Goal: Book appointment/travel/reservation

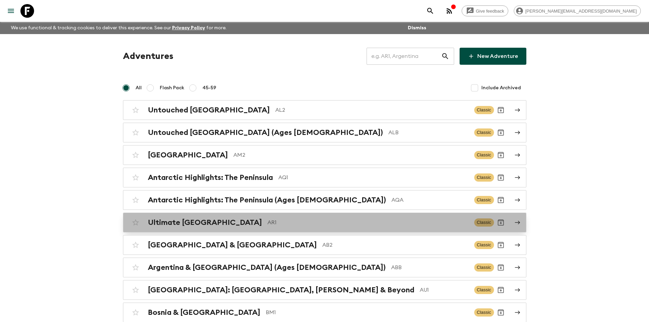
click at [267, 221] on p "AR1" at bounding box center [367, 222] width 201 height 8
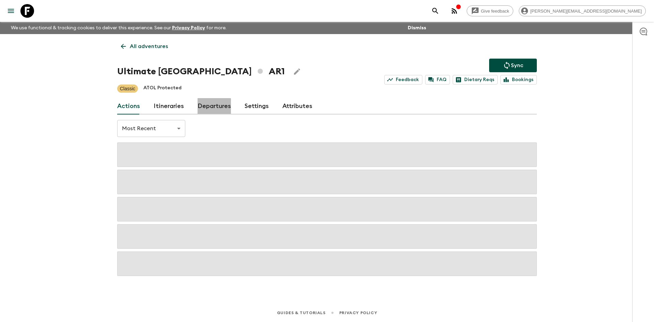
click at [212, 109] on link "Departures" at bounding box center [213, 106] width 33 height 16
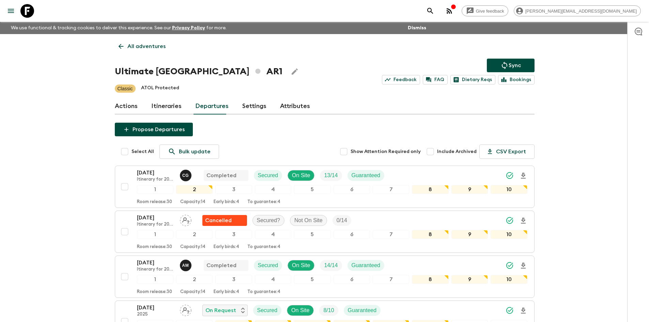
click at [121, 44] on icon at bounding box center [120, 46] width 7 height 7
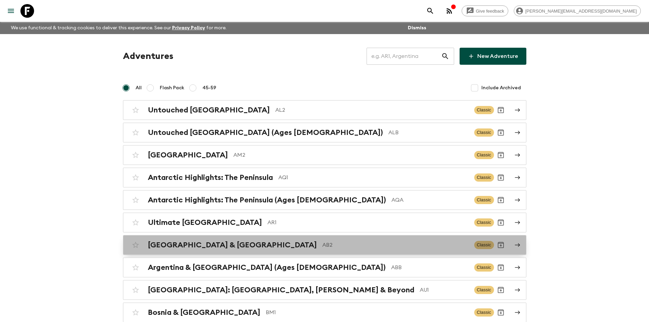
click at [322, 242] on p "AB2" at bounding box center [395, 245] width 146 height 8
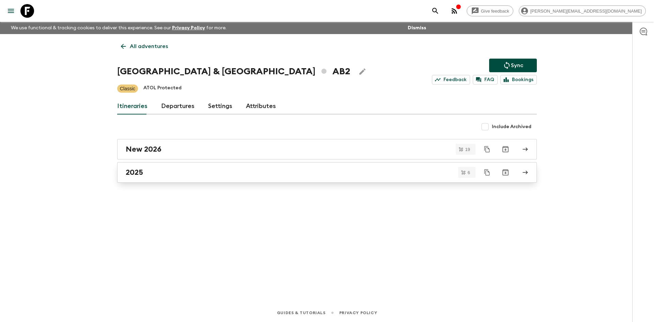
click at [160, 174] on div "2025" at bounding box center [321, 172] width 390 height 9
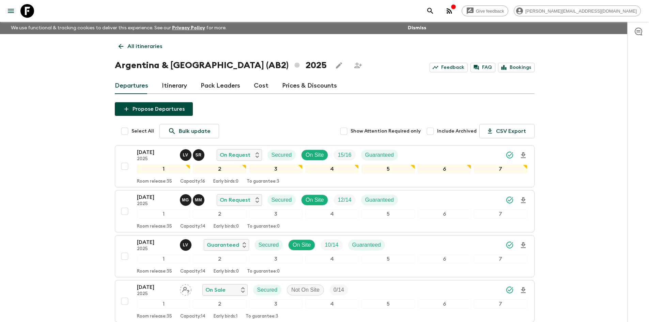
click at [120, 44] on icon at bounding box center [120, 46] width 7 height 7
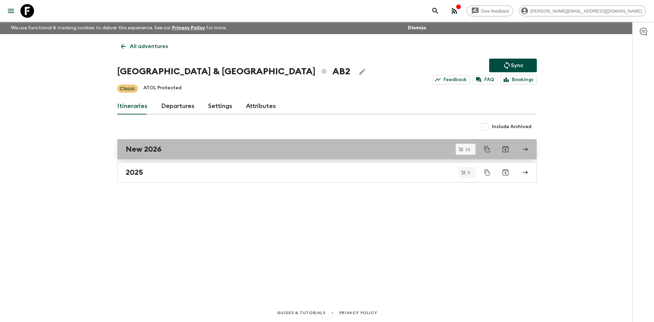
click at [153, 153] on h2 "New 2026" at bounding box center [144, 149] width 36 height 9
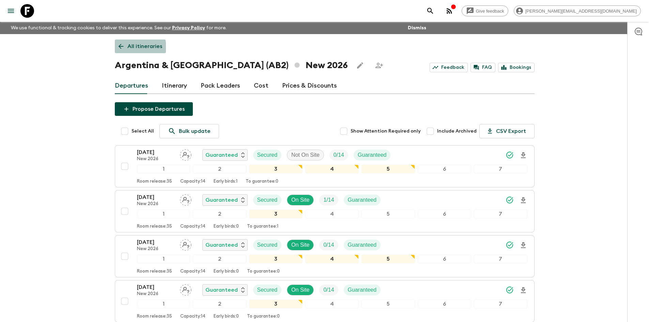
click at [124, 48] on icon at bounding box center [120, 46] width 7 height 7
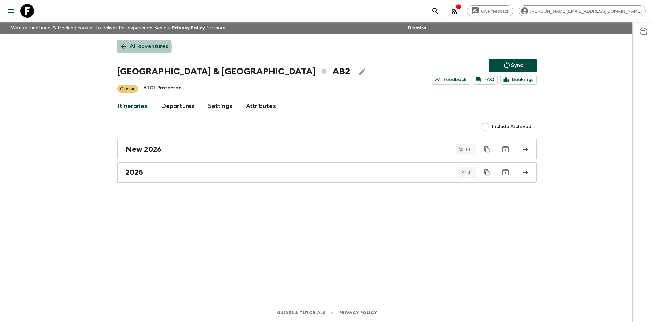
click at [123, 47] on icon at bounding box center [123, 46] width 7 height 7
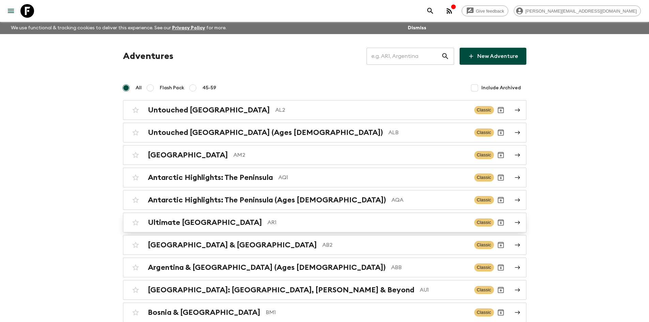
click at [253, 227] on div "Ultimate Argentina AR1 Classic" at bounding box center [311, 223] width 365 height 14
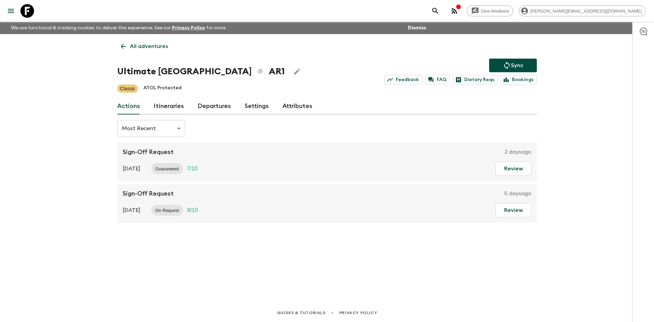
click at [208, 109] on link "Departures" at bounding box center [213, 106] width 33 height 16
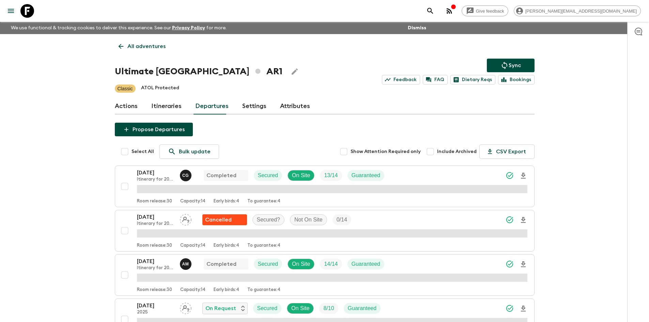
click at [156, 102] on link "Itineraries" at bounding box center [166, 106] width 30 height 16
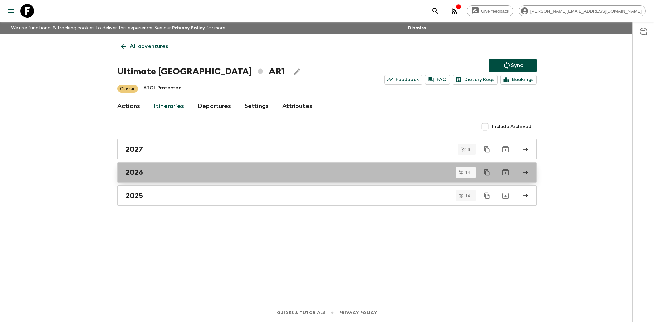
click at [149, 172] on div "2026" at bounding box center [321, 172] width 390 height 9
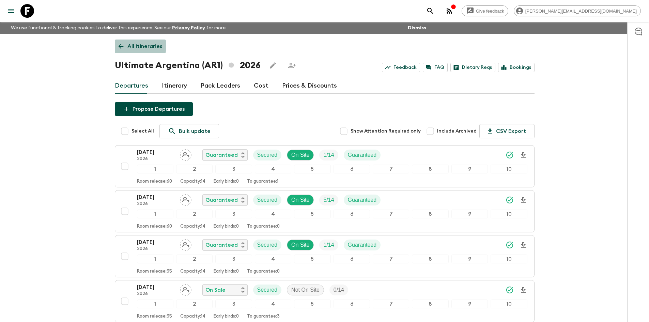
click at [120, 45] on icon at bounding box center [120, 46] width 5 height 5
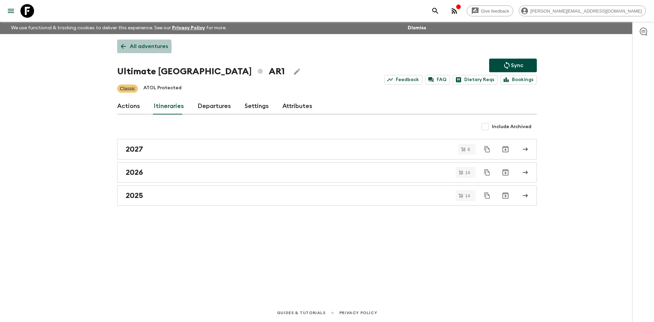
click at [125, 47] on icon at bounding box center [123, 46] width 7 height 7
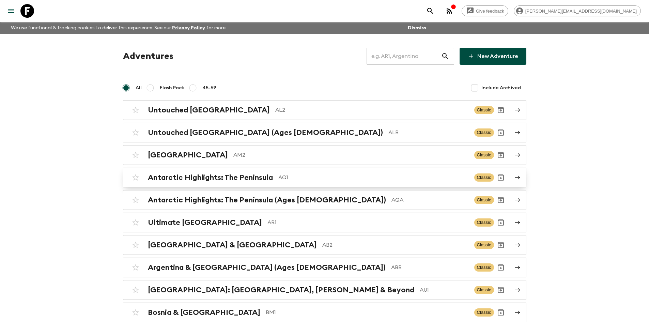
click at [298, 176] on p "AQ1" at bounding box center [373, 177] width 190 height 8
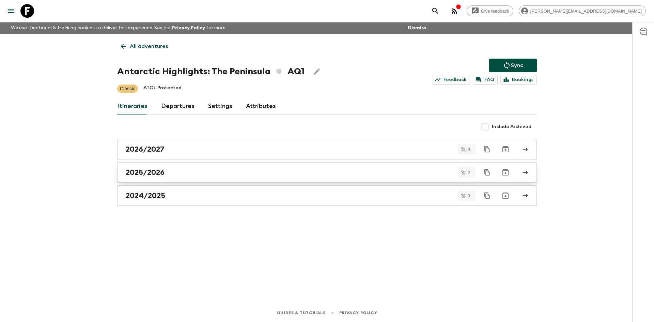
click at [179, 174] on div "2025/2026" at bounding box center [321, 172] width 390 height 9
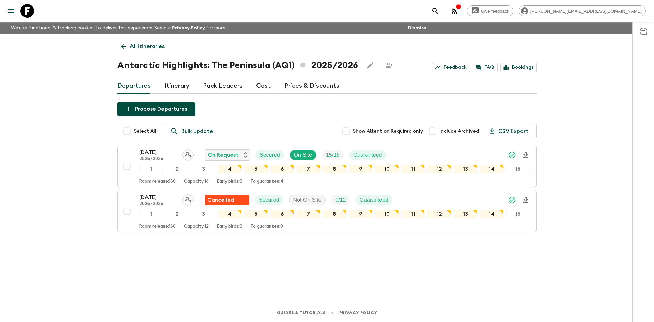
click at [123, 45] on icon at bounding box center [123, 46] width 7 height 7
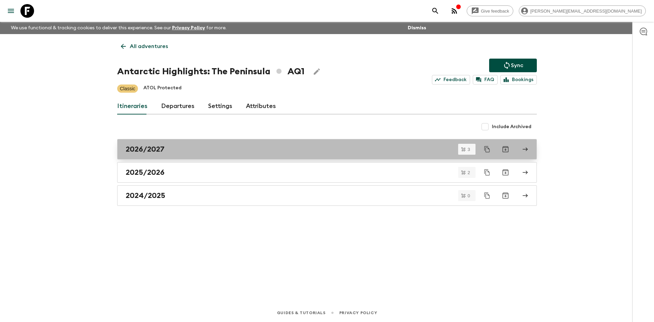
click at [134, 144] on link "2026/2027" at bounding box center [326, 149] width 419 height 20
